Goal: Information Seeking & Learning: Check status

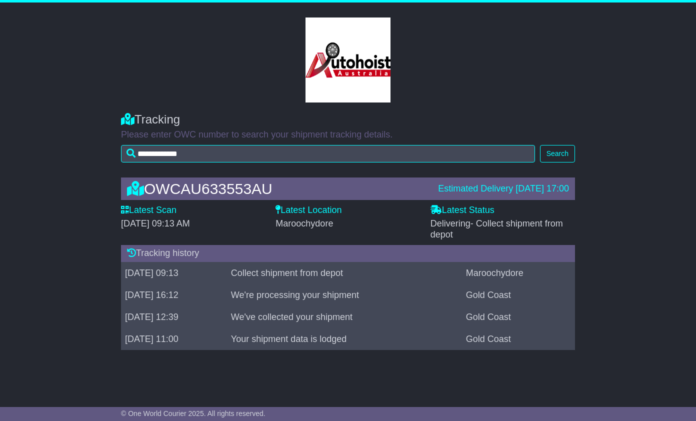
click at [129, 253] on icon at bounding box center [131, 252] width 9 height 9
click at [128, 252] on icon at bounding box center [131, 252] width 9 height 9
drag, startPoint x: 275, startPoint y: 224, endPoint x: 341, endPoint y: 226, distance: 65.5
click at [341, 226] on div "Maroochydore" at bounding box center [347, 223] width 144 height 11
drag, startPoint x: 341, startPoint y: 226, endPoint x: 399, endPoint y: 227, distance: 58.0
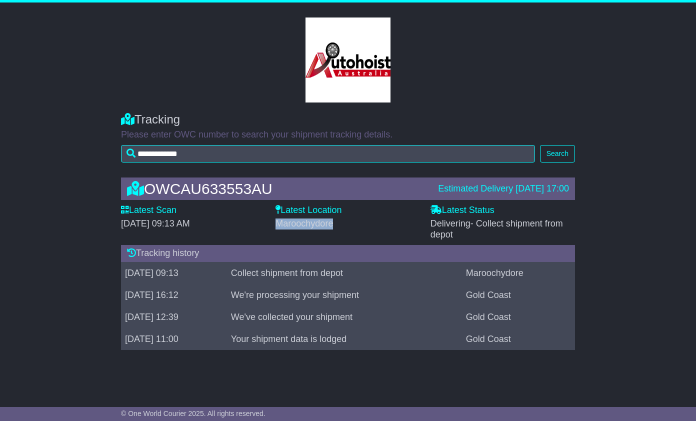
click at [399, 227] on div "Maroochydore" at bounding box center [347, 223] width 144 height 11
click at [278, 207] on icon at bounding box center [277, 209] width 5 height 9
click at [279, 207] on icon at bounding box center [277, 209] width 5 height 9
click at [134, 187] on icon at bounding box center [135, 188] width 17 height 15
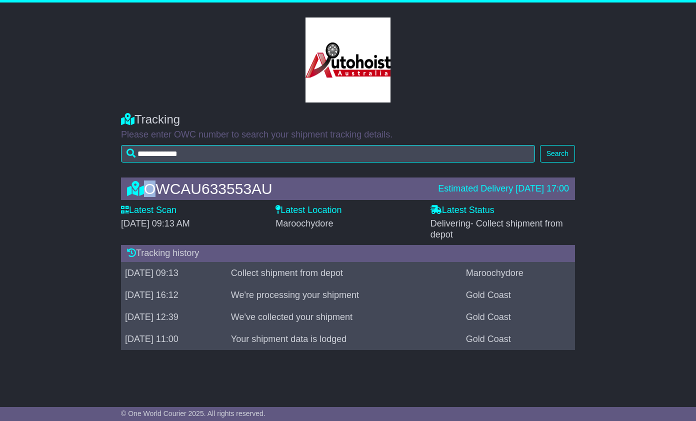
click at [134, 187] on icon at bounding box center [135, 188] width 17 height 15
click at [577, 217] on div "Latest Status - Delivering - Collect shipment from depot" at bounding box center [502, 222] width 154 height 35
drag, startPoint x: 453, startPoint y: 233, endPoint x: 421, endPoint y: 204, distance: 43.2
click at [421, 204] on div "OWCAU633553AU Estimated Delivery 14 Aug 2025 17:00 Latest Scan 14 August 2025 -…" at bounding box center [348, 265] width 464 height 197
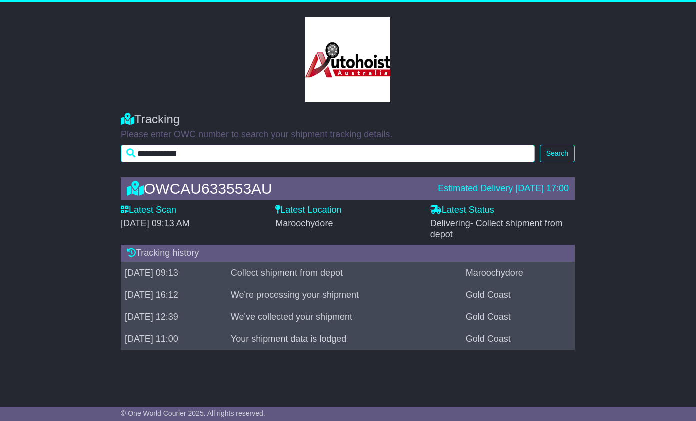
drag, startPoint x: 202, startPoint y: 153, endPoint x: 119, endPoint y: 150, distance: 83.0
click at [119, 150] on div "**********" at bounding box center [348, 134] width 464 height 65
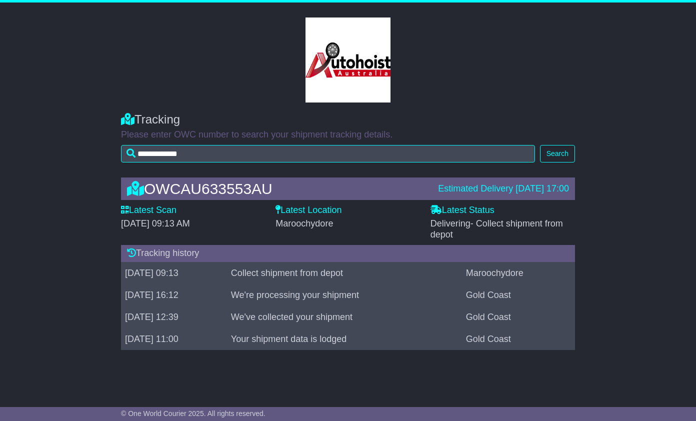
click at [43, 149] on div "**********" at bounding box center [348, 134] width 696 height 65
click at [484, 336] on td "Gold Coast" at bounding box center [518, 339] width 113 height 22
drag, startPoint x: 485, startPoint y: 319, endPoint x: 486, endPoint y: 312, distance: 6.5
click at [486, 317] on td "Gold Coast" at bounding box center [518, 317] width 113 height 22
click at [489, 291] on td "Gold Coast" at bounding box center [518, 295] width 113 height 22
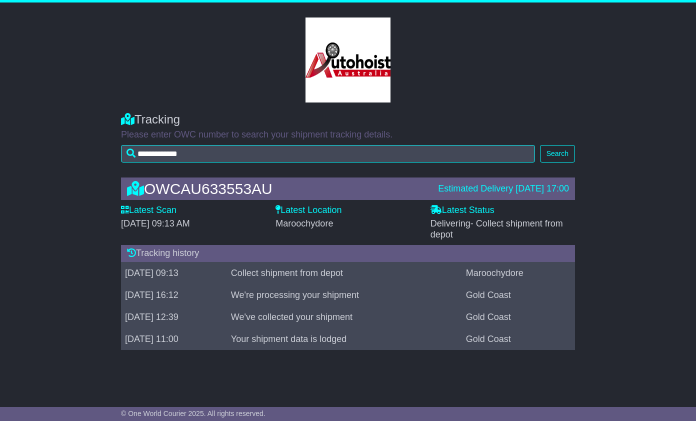
drag, startPoint x: 525, startPoint y: 268, endPoint x: 359, endPoint y: 244, distance: 167.1
click at [359, 245] on div "Tracking history 14 Aug 2025 09:13 Collect shipment from depot Maroochydore 13 …" at bounding box center [348, 297] width 454 height 105
drag, startPoint x: 359, startPoint y: 244, endPoint x: 668, endPoint y: 218, distance: 309.4
click at [668, 218] on div "OWCAU633553AU Estimated Delivery 14 Aug 2025 17:00 Latest Scan 14 August 2025 -…" at bounding box center [348, 265] width 696 height 197
drag, startPoint x: 270, startPoint y: 188, endPoint x: 134, endPoint y: 181, distance: 136.1
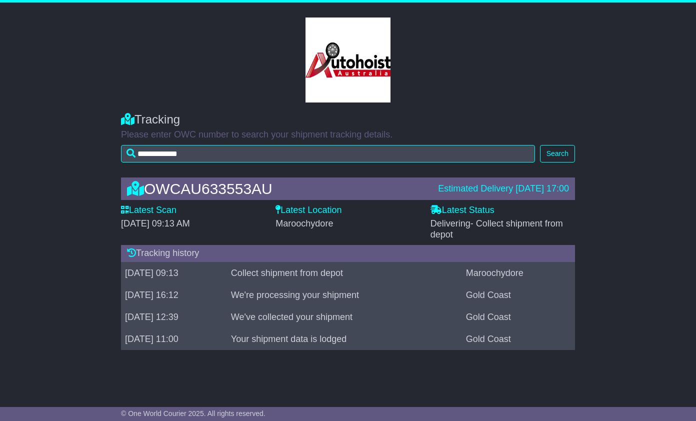
click at [134, 181] on div "OWCAU633553AU" at bounding box center [277, 188] width 311 height 16
drag, startPoint x: 134, startPoint y: 181, endPoint x: 163, endPoint y: 186, distance: 29.4
click at [163, 186] on div "OWCAU633553AU" at bounding box center [277, 188] width 311 height 16
